Goal: Book appointment/travel/reservation

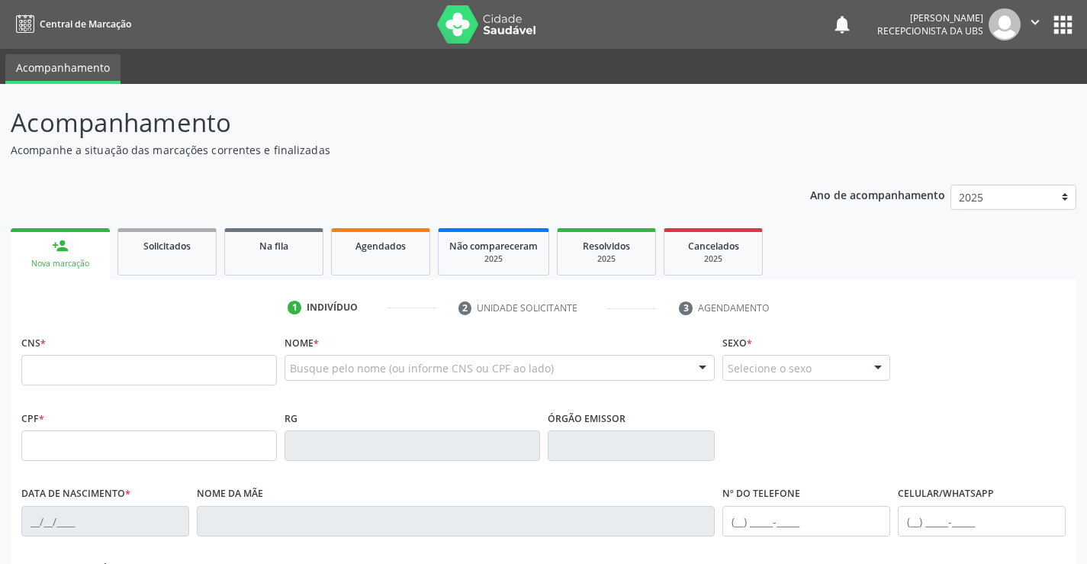
click at [696, 179] on div "Ano de acompanhamento 2025 2024 person_add Nova marcação Solicitados Na fila Ag…" at bounding box center [544, 495] width 1066 height 643
click at [113, 365] on input "text" at bounding box center [149, 370] width 256 height 31
paste input "898 0037 4236 4679"
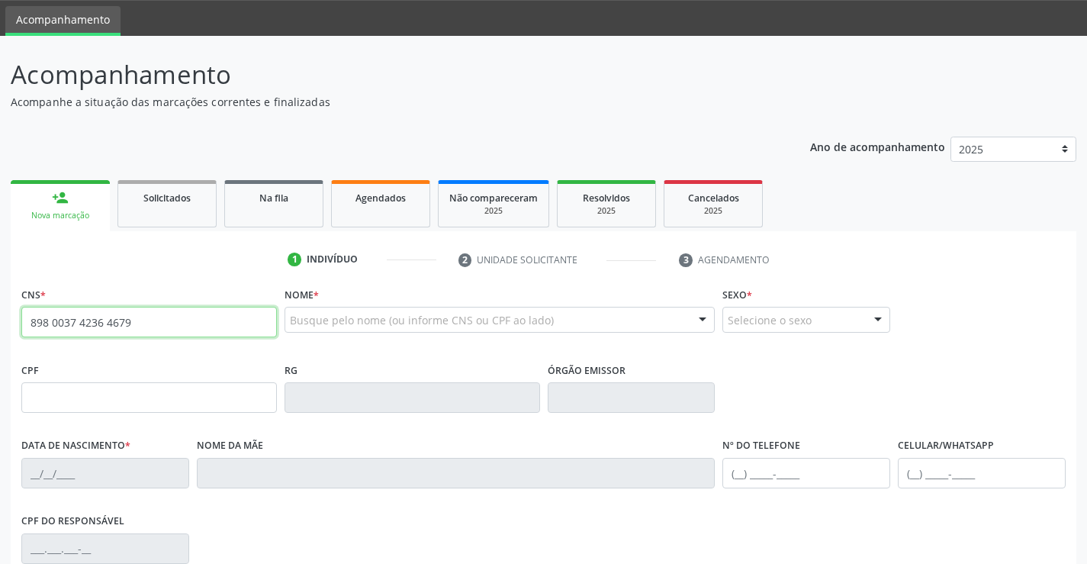
type input "898 0037 4236 4679"
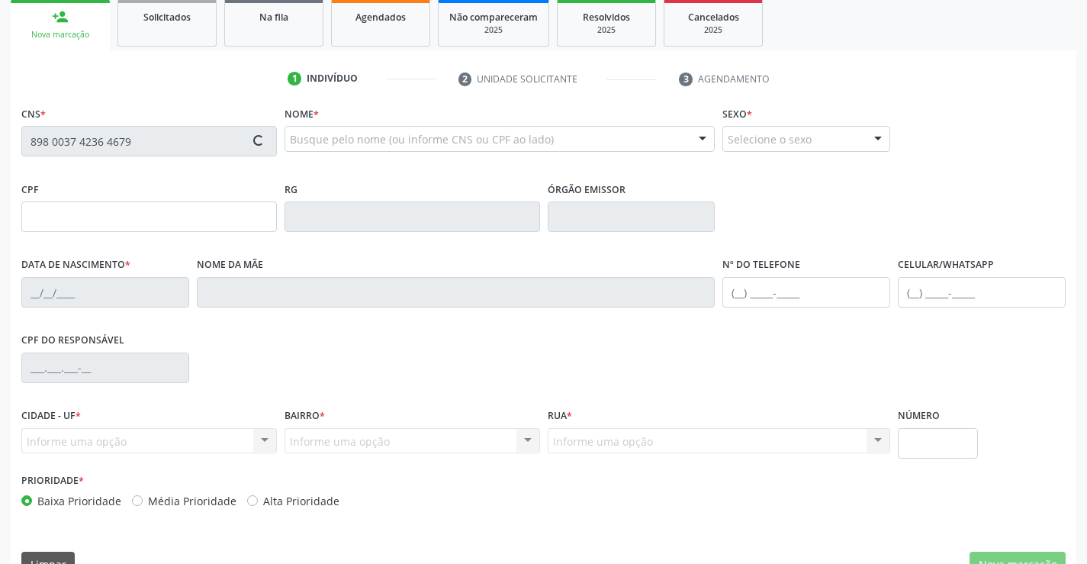
type input "[DATE]"
type input "Lucicleide do [PERSON_NAME]"
type input "[PHONE_NUMBER]"
type input "045.993.564-09"
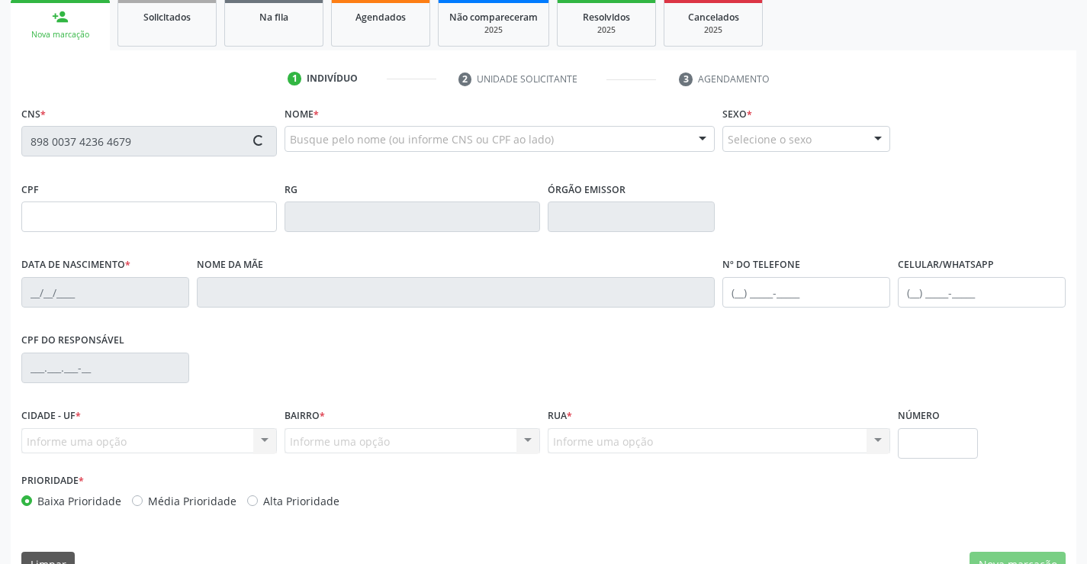
type input "1451"
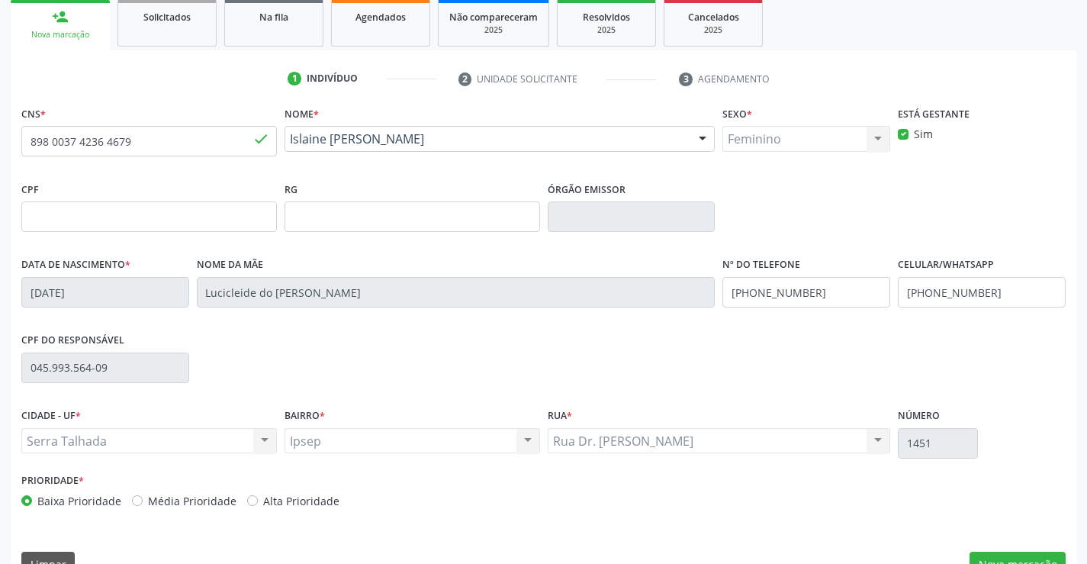
click at [785, 369] on div "CPF do responsável 045.993.564-09" at bounding box center [544, 367] width 1052 height 76
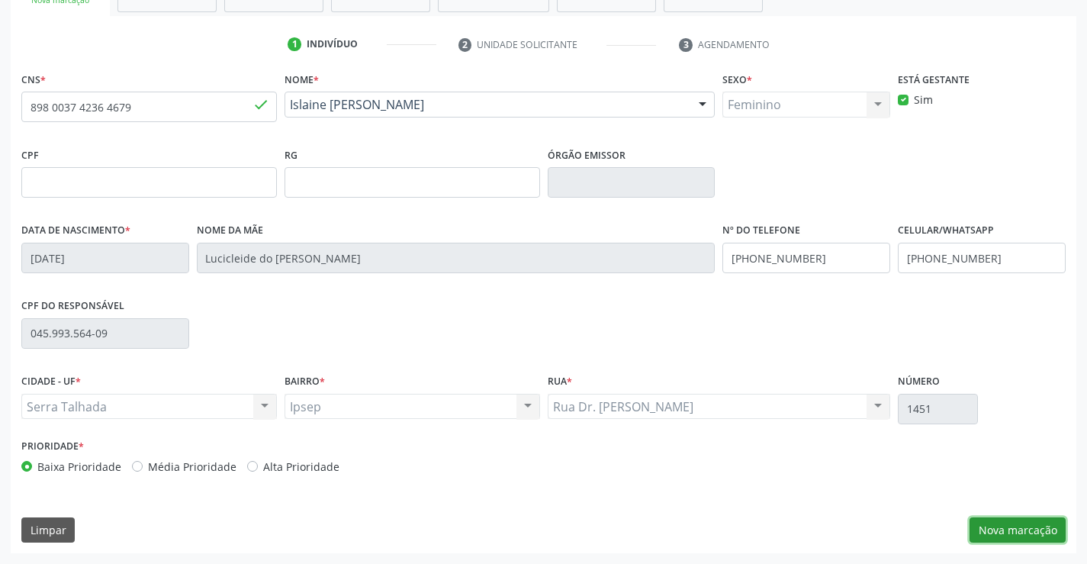
click at [999, 527] on button "Nova marcação" at bounding box center [1018, 530] width 96 height 26
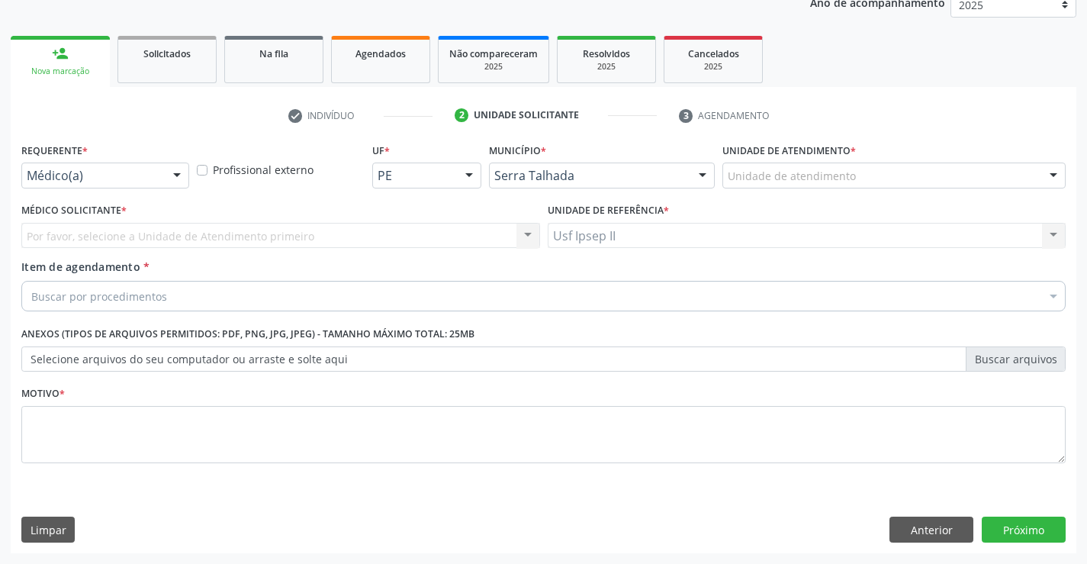
click at [788, 189] on div "Unidade de atendimento * Unidade de atendimento 3 Grupamento de Bombeiros [PERS…" at bounding box center [894, 169] width 351 height 60
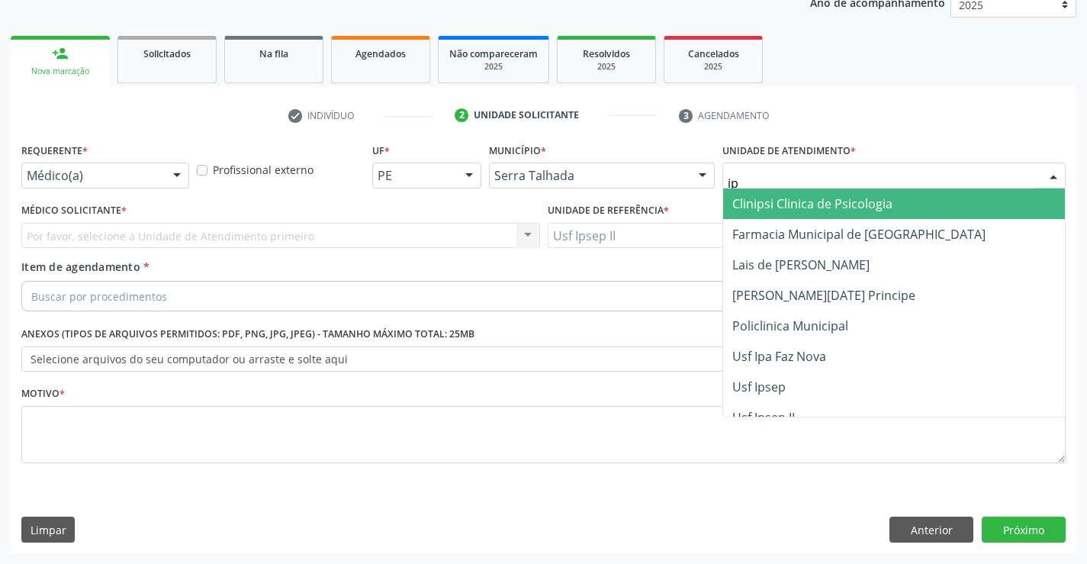
type input "ips"
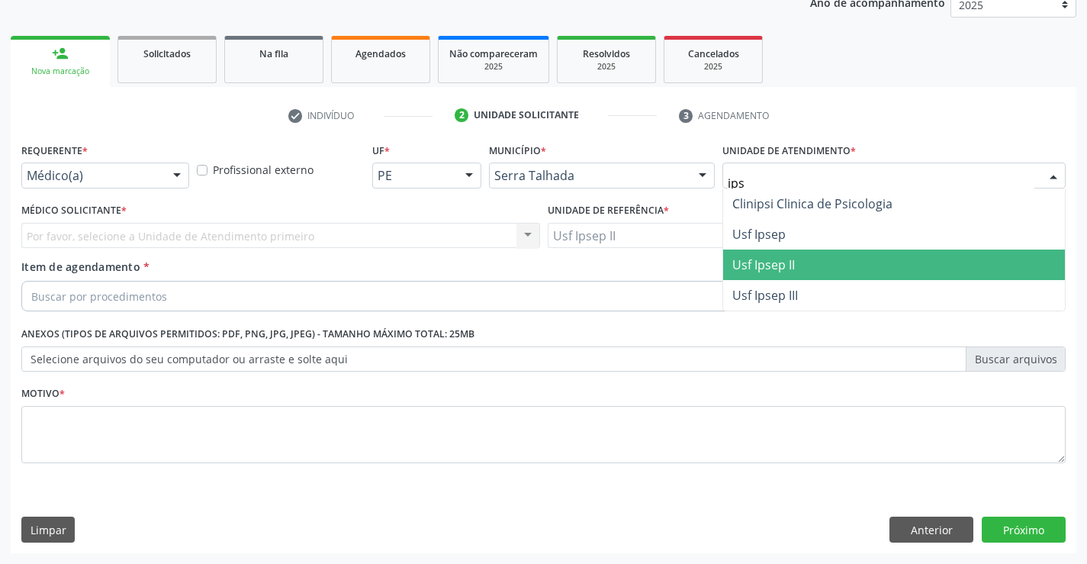
click at [761, 276] on span "Usf Ipsep II" at bounding box center [894, 265] width 342 height 31
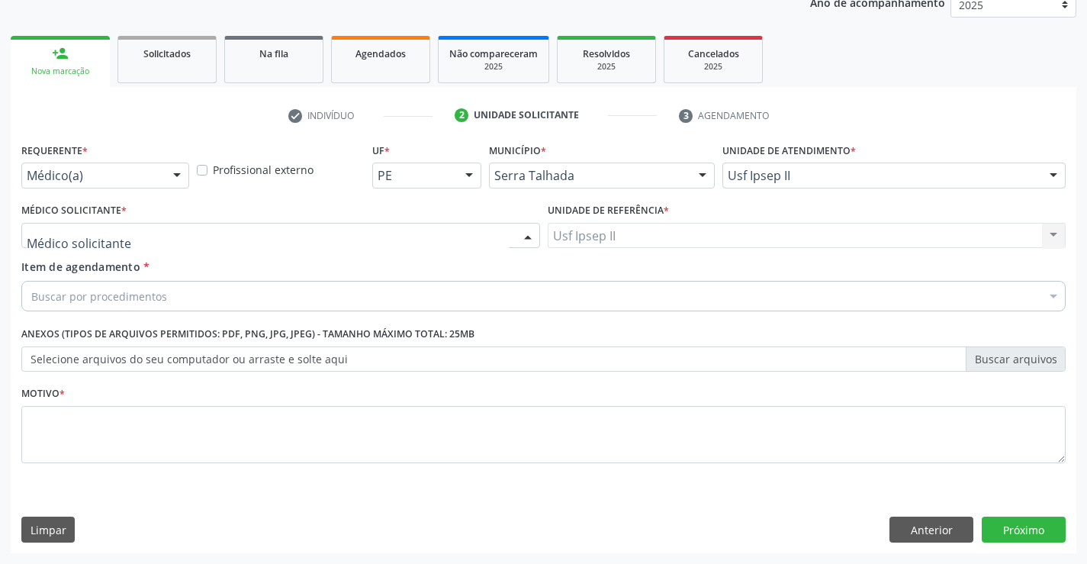
click at [147, 237] on div at bounding box center [280, 236] width 519 height 26
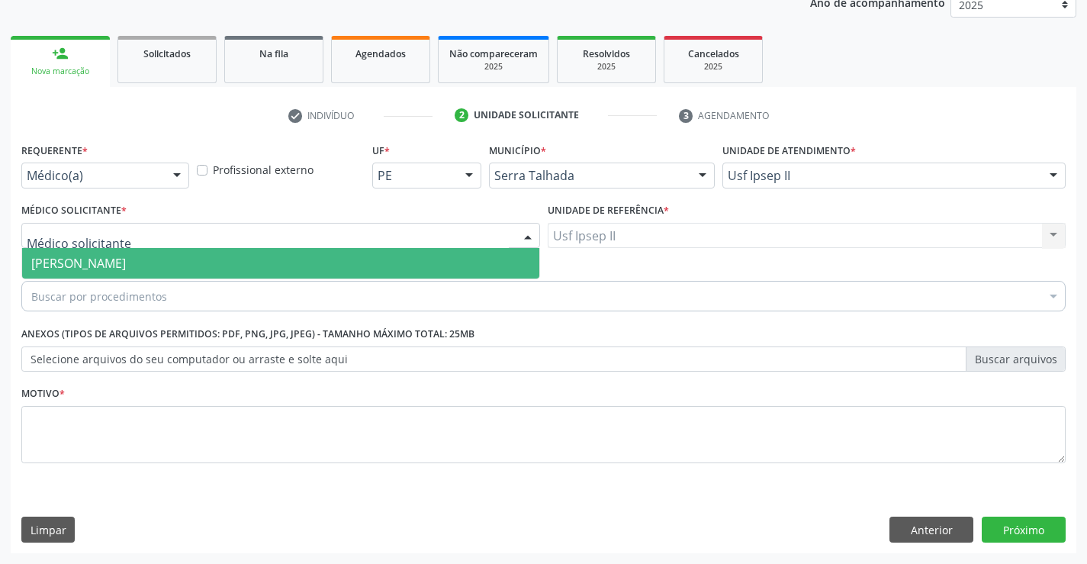
click at [148, 253] on span "[PERSON_NAME]" at bounding box center [280, 263] width 517 height 31
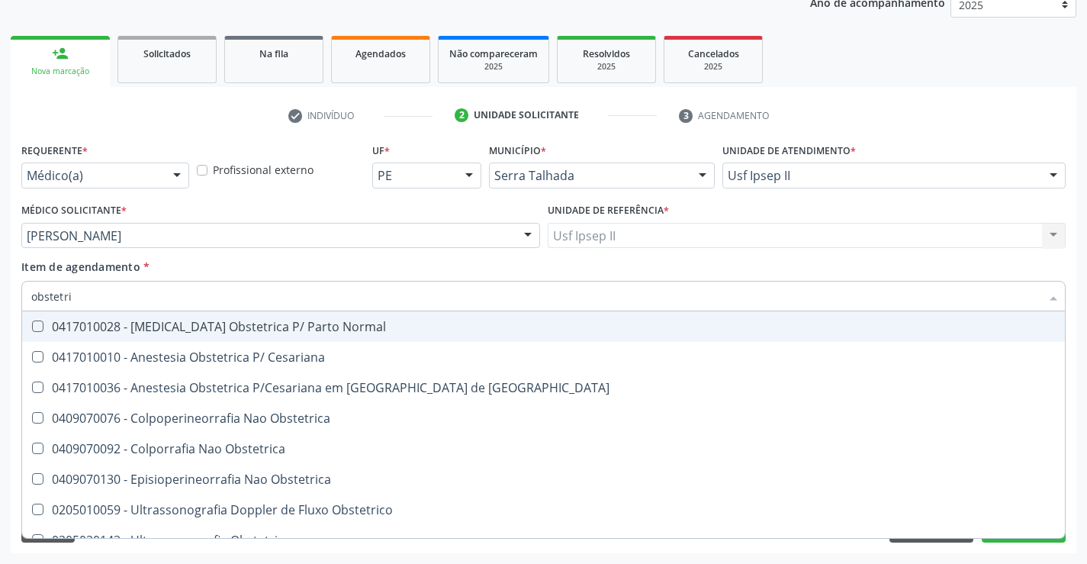
type input "obstetric"
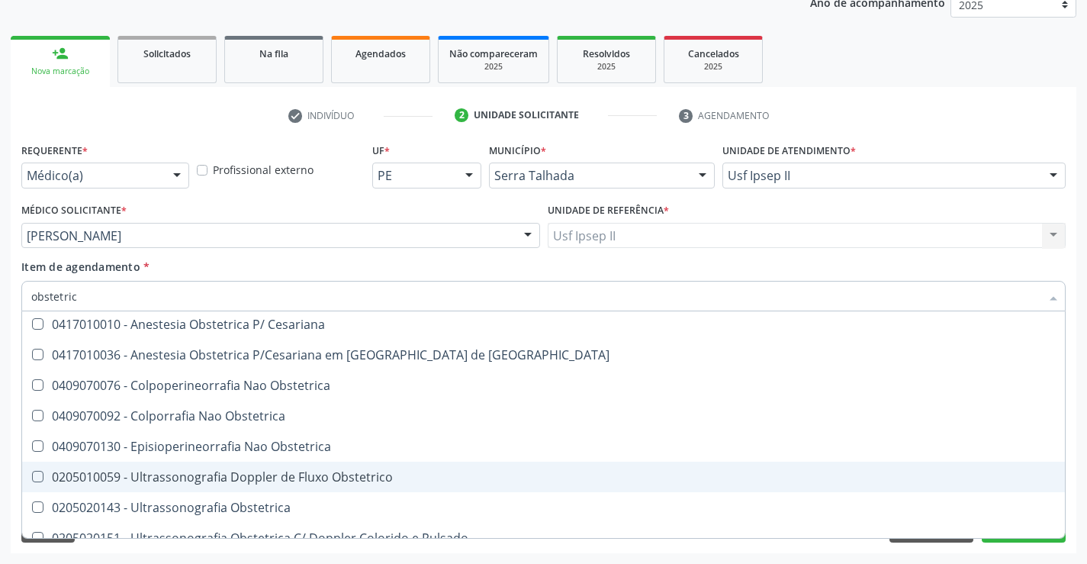
scroll to position [48, 0]
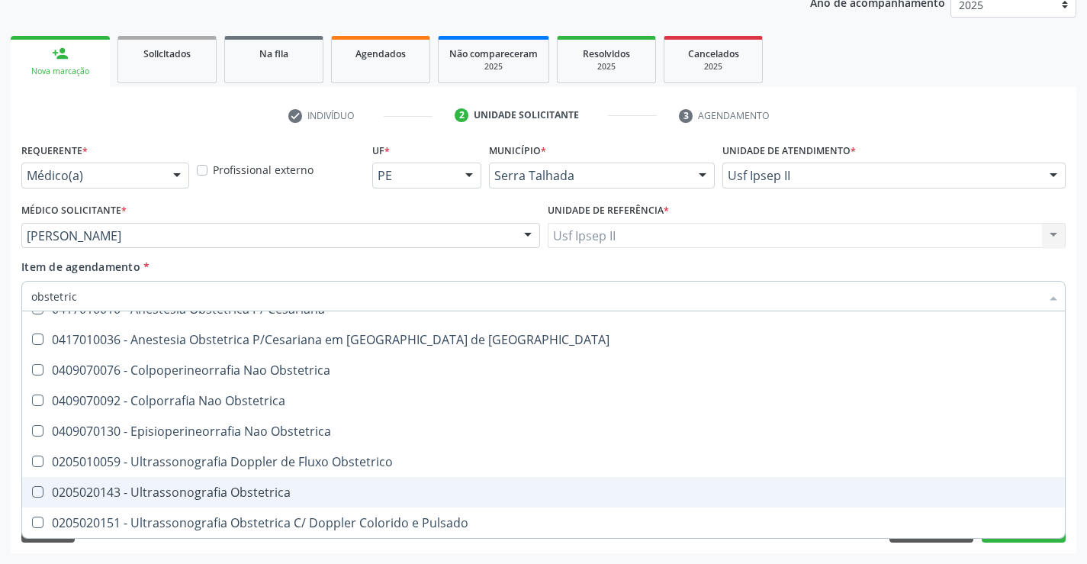
click at [218, 486] on div "0205020143 - Ultrassonografia Obstetrica" at bounding box center [543, 492] width 1025 height 12
checkbox Obstetrica "true"
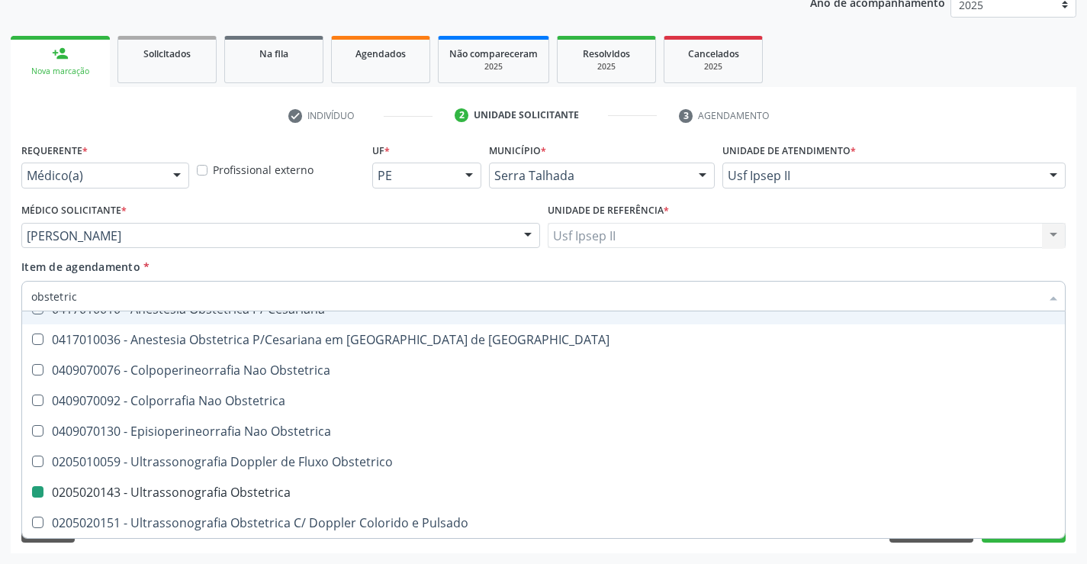
drag, startPoint x: 246, startPoint y: 267, endPoint x: 234, endPoint y: 313, distance: 47.4
click at [246, 266] on div "Item de agendamento * obstetric Desfazer seleção 0417010028 - [MEDICAL_DATA] Ob…" at bounding box center [543, 283] width 1045 height 48
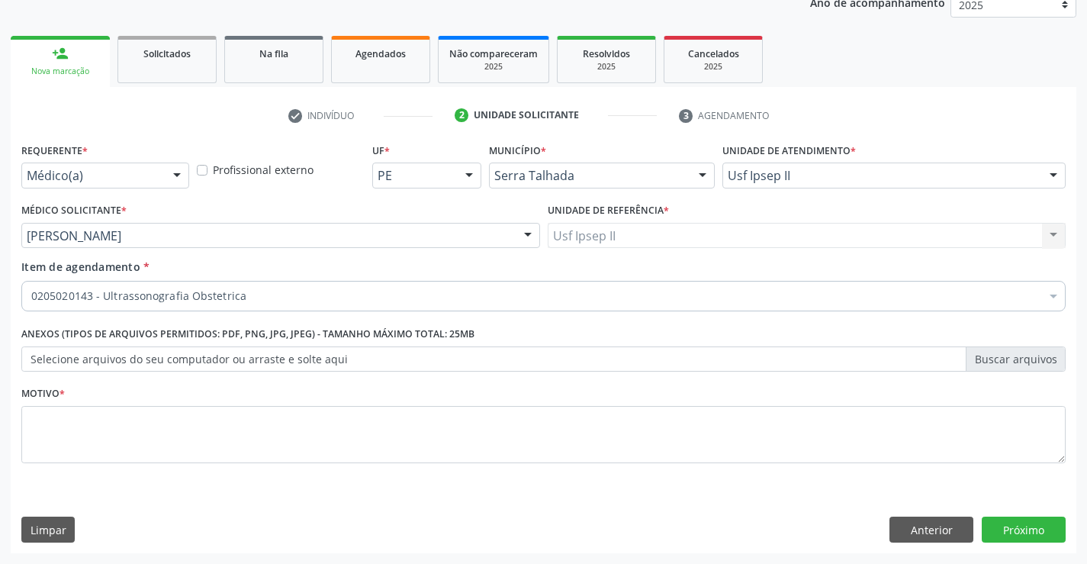
scroll to position [0, 0]
click at [183, 430] on textarea at bounding box center [543, 435] width 1045 height 58
type textarea "gest"
click at [999, 523] on button "Próximo" at bounding box center [1024, 530] width 84 height 26
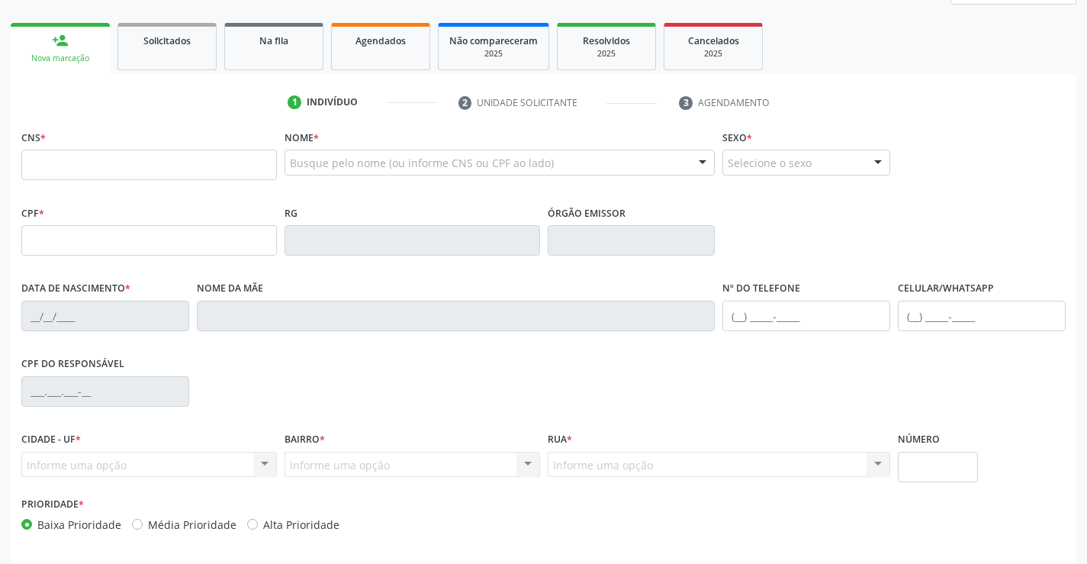
scroll to position [229, 0]
